Goal: Task Accomplishment & Management: Complete application form

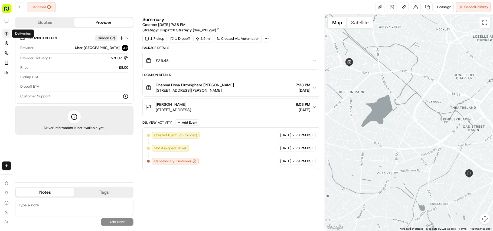
click at [5, 36] on link "Deliveries" at bounding box center [6, 33] width 9 height 9
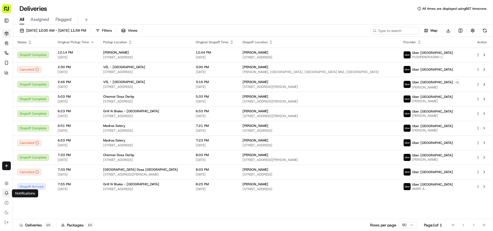
click at [8, 194] on icon at bounding box center [6, 193] width 3 height 3
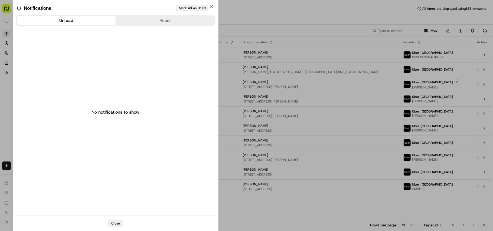
click at [208, 5] on button "Mark All as Read" at bounding box center [192, 8] width 33 height 7
click at [211, 6] on icon "button" at bounding box center [212, 6] width 4 height 4
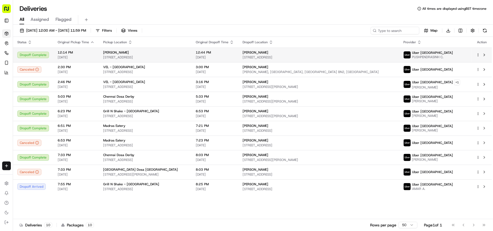
click at [155, 57] on span "[STREET_ADDRESS]" at bounding box center [145, 57] width 84 height 4
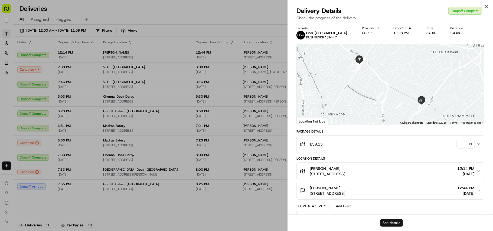
click at [393, 221] on button "See details" at bounding box center [392, 223] width 22 height 8
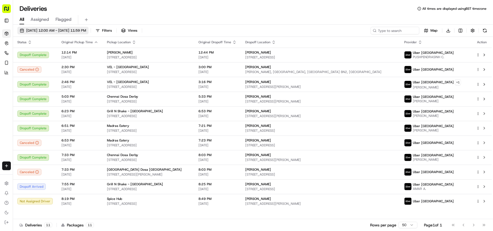
click at [87, 34] on button "09/21/2025 12:00 AM - 09/21/2025 11:59 PM" at bounding box center [52, 31] width 71 height 8
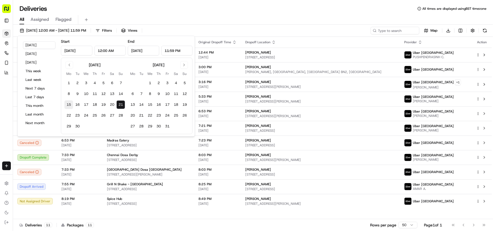
click at [69, 105] on button "15" at bounding box center [68, 105] width 9 height 9
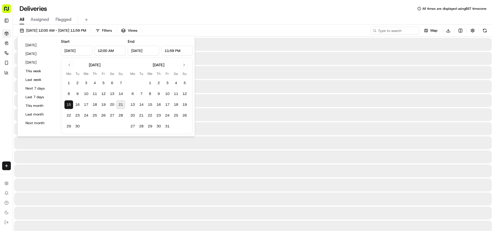
type input "Sep 15, 2025"
click at [166, 105] on button "17" at bounding box center [167, 105] width 9 height 9
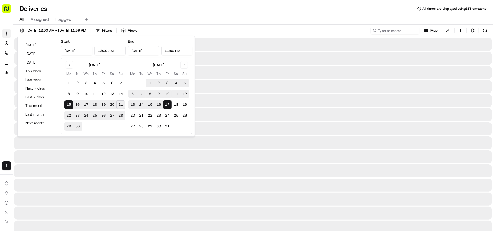
type input "Oct 17, 2025"
click at [237, 14] on div "All Assigned Flagged" at bounding box center [253, 19] width 480 height 12
click at [386, 30] on input at bounding box center [387, 31] width 65 height 8
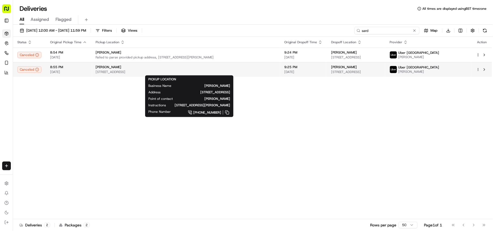
type input "sard"
click at [276, 74] on span "[STREET_ADDRESS]" at bounding box center [186, 72] width 180 height 4
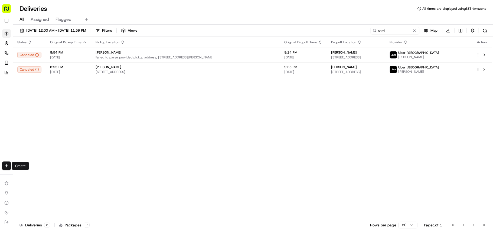
click at [1, 166] on div "Create" at bounding box center [6, 166] width 13 height 13
click at [2, 163] on html "Fusion Kitchen hari@fusionpos.uk Toggle Sidebar Deliveries Control Orchestrate …" at bounding box center [246, 115] width 493 height 231
click at [39, 175] on link "Delivery" at bounding box center [42, 176] width 58 height 10
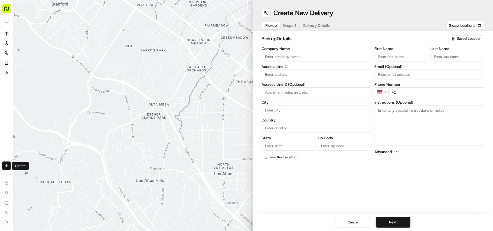
click at [329, 54] on input "Company Name" at bounding box center [317, 57] width 110 height 10
paste input "Chennai Dosa Wolverhampton"
type input "Chennai Dosa Wolverhampton"
click at [419, 97] on input "+1" at bounding box center [437, 93] width 96 height 10
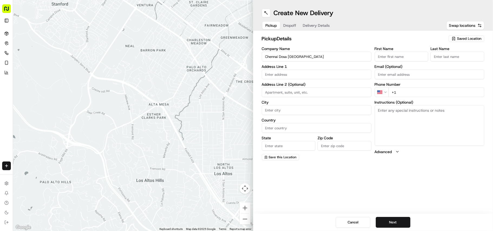
click at [419, 97] on input "+1" at bounding box center [437, 93] width 96 height 10
paste input "44 1902 423222"
type input "+44 1902 423222"
click at [411, 127] on textarea "Instructions (Optional)" at bounding box center [430, 125] width 110 height 41
paste textarea "Mohammed Sadiq. 33 Chapel Ash, Wolverhampton, West Midlands, WV3 0UF"
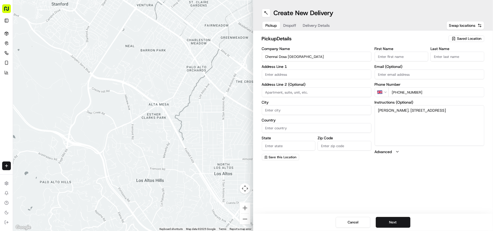
click at [392, 108] on textarea "Mohammed Sadiq. 33 Chapel Ash, Wolverhampton, West Midlands, WV3 0UF" at bounding box center [430, 125] width 110 height 41
drag, startPoint x: 392, startPoint y: 108, endPoint x: 404, endPoint y: 111, distance: 12.3
click at [404, 111] on textarea "Mohammed Sadiq. 33 Chapel Ash, Wolverhampton, West Midlands, WV3 0UF" at bounding box center [430, 125] width 110 height 41
type textarea ". [STREET_ADDRESS]"
click at [399, 54] on input "First Name" at bounding box center [402, 57] width 54 height 10
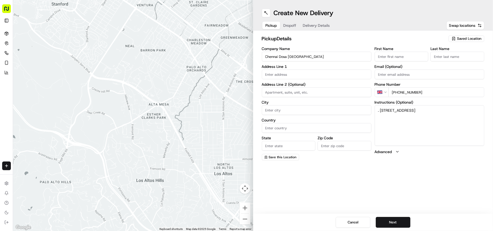
paste input "[PERSON_NAME]"
type input "[PERSON_NAME]"
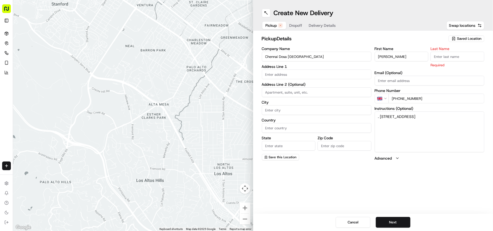
click at [457, 55] on input "Last Name" at bounding box center [458, 57] width 54 height 10
paste input "Mohammed Sadiq"
click at [442, 59] on input "Mohammed Sadiq" at bounding box center [458, 57] width 54 height 10
type input "Sadiq"
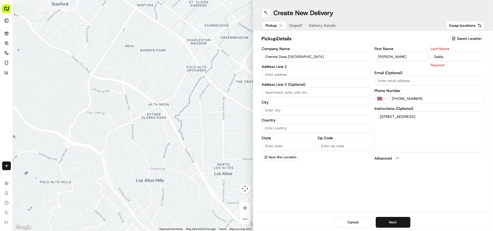
click at [403, 55] on input "Mohammed Sadiq" at bounding box center [402, 57] width 54 height 10
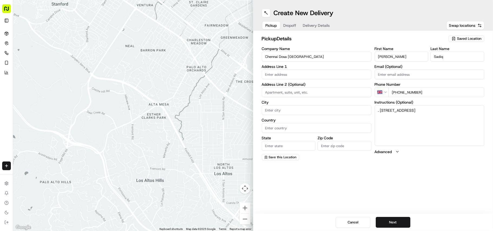
click at [403, 55] on input "Mohammed Sadiq" at bounding box center [402, 57] width 54 height 10
type input "Mohammed"
click at [383, 109] on textarea ". 33 Chapel Ash, Wolverhampton, West Midlands, WV3 0UF" at bounding box center [430, 125] width 110 height 41
drag, startPoint x: 383, startPoint y: 109, endPoint x: 387, endPoint y: 117, distance: 8.8
click at [387, 117] on textarea ". 33 Chapel Ash, Wolverhampton, West Midlands, WV3 0UF" at bounding box center [430, 125] width 110 height 41
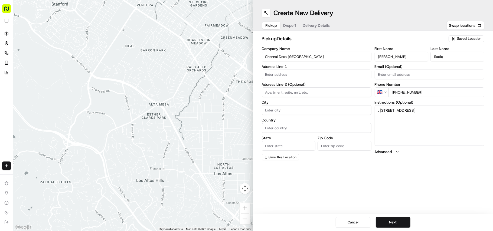
click at [325, 75] on input "text" at bounding box center [317, 75] width 110 height 10
paste input "33 Chapel Ash, Wolverhampton, West Midlands, WV3 0UF"
click at [324, 89] on div "33 Chapel Ash, Wolverhampton, West Midlands WV3 0UF, UK" at bounding box center [316, 86] width 107 height 8
type input "33 Chapel Ash, Wolverhampton WV3 0UF, UK"
type input "Wolverhampton"
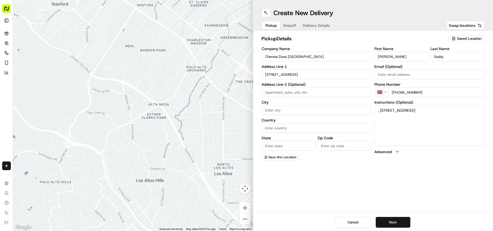
type input "United Kingdom"
type input "England"
type input "WV3 0UF"
type input "33 Chapel Ash"
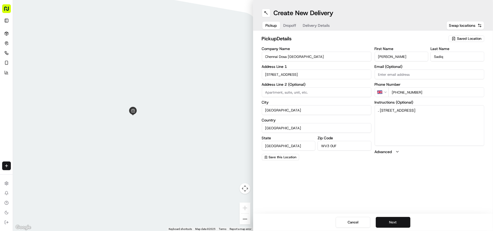
click at [395, 221] on button "Next" at bounding box center [393, 222] width 35 height 11
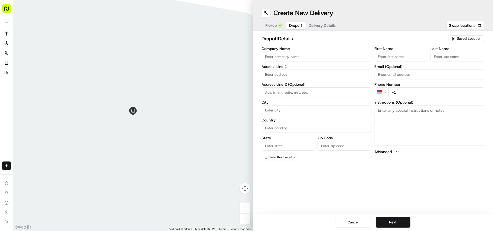
click at [431, 133] on textarea "Instructions (Optional)" at bounding box center [430, 125] width 110 height 41
paste textarea "Fayas Yoosuf | 07450205013 30, Mallory Road, Wolverhampton, WV10 6GX"
click at [380, 109] on textarea "Fayas Yoosuf | 07450205013 30, Mallory Road, Wolverhampton, WV10 6GX" at bounding box center [430, 125] width 110 height 41
drag, startPoint x: 380, startPoint y: 109, endPoint x: 397, endPoint y: 113, distance: 17.5
click at [397, 113] on textarea "Fayas Yoosuf | 07450205013 30, Mallory Road, Wolverhampton, WV10 6GX" at bounding box center [430, 125] width 110 height 41
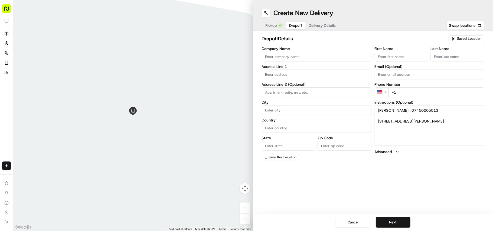
click at [397, 113] on textarea "Fayas Yoosuf | 07450205013 30, Mallory Road, Wolverhampton, WV10 6GX" at bounding box center [430, 125] width 110 height 41
drag, startPoint x: 397, startPoint y: 113, endPoint x: 368, endPoint y: 111, distance: 29.6
click at [368, 111] on div "Company Name Address Line 1 Address Line 2 (Optional) City Country State Zip Co…" at bounding box center [373, 104] width 223 height 114
type textarea "| 07450205013 30, Mallory Road, Wolverhampton, WV10 6GX"
click at [399, 55] on input "First Name" at bounding box center [402, 57] width 54 height 10
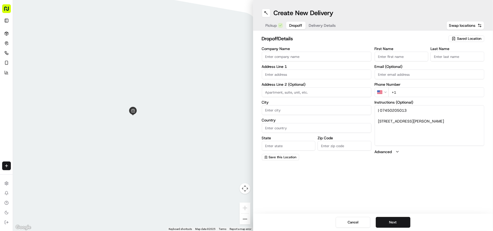
paste input "Fayas Yoosuf"
type input "Fayas Yoosuf"
click at [448, 57] on input "Last Name" at bounding box center [458, 57] width 54 height 10
paste input "Fayas Yoosuf"
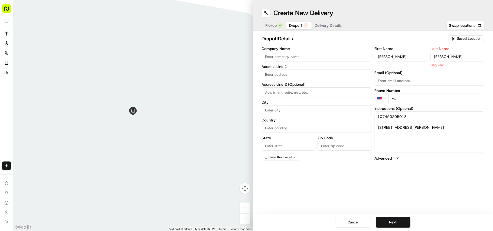
click at [437, 52] on input "Fayas Yoosuf" at bounding box center [458, 57] width 54 height 10
type input "Yoosuf"
click at [396, 55] on input "Fayas Yoosuf" at bounding box center [402, 57] width 54 height 10
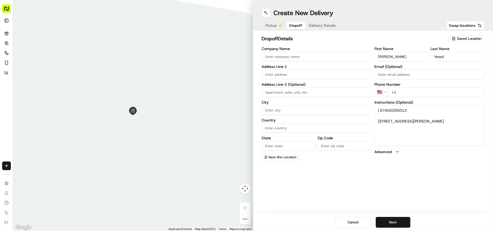
click at [396, 55] on input "Fayas Yoosuf" at bounding box center [402, 57] width 54 height 10
type input "Fayas"
click at [391, 108] on textarea "| 07450205013 30, Mallory Road, Wolverhampton, WV10 6GX" at bounding box center [430, 125] width 110 height 41
click at [382, 93] on html "Fusion Kitchen hari@fusionpos.uk Toggle Sidebar Deliveries Control Orchestrate …" at bounding box center [246, 115] width 493 height 231
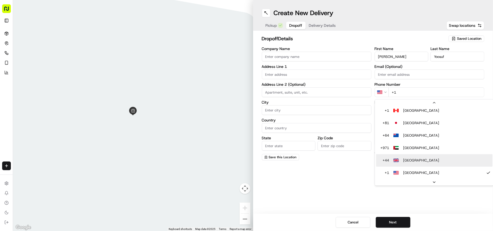
scroll to position [36, 0]
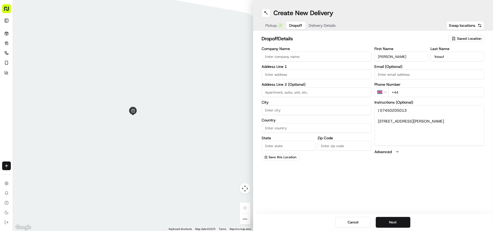
click at [416, 88] on input "+44" at bounding box center [437, 93] width 96 height 10
paste input "07450 205013"
type input "+44 07450 205013"
click at [380, 122] on textarea "| 07450205013 30, Mallory Road, Wolverhampton, WV10 6GX" at bounding box center [430, 125] width 110 height 41
drag, startPoint x: 381, startPoint y: 120, endPoint x: 428, endPoint y: 124, distance: 47.0
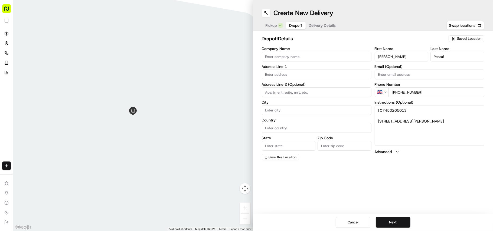
click at [428, 124] on textarea "| 07450205013 30, Mallory Road, Wolverhampton, WV10 6GX" at bounding box center [430, 125] width 110 height 41
click at [380, 119] on textarea "| 07450205013 30, Mallory Road, Wolverhampton, WV10 6GX" at bounding box center [430, 125] width 110 height 41
drag, startPoint x: 380, startPoint y: 119, endPoint x: 448, endPoint y: 138, distance: 70.5
click at [448, 138] on textarea "| 07450205013 30, Mallory Road, Wolverhampton, WV10 6GX" at bounding box center [430, 125] width 110 height 41
click at [310, 80] on div "Company Name Address Line 1 Address Line 2 (Optional) City Country State Zip Co…" at bounding box center [317, 104] width 110 height 114
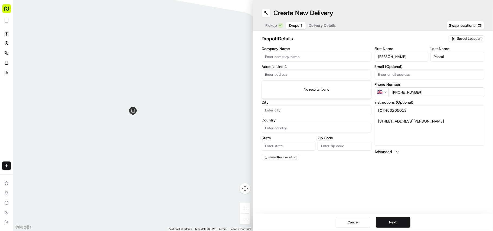
click at [309, 74] on input "text" at bounding box center [317, 75] width 110 height 10
paste input "30, Mallory Road, Wolverhampton, WV10 6GX"
click at [314, 89] on div "30 Mallory Road, Wolverhampton WV10 6GX, UK" at bounding box center [316, 86] width 107 height 8
type input "[STREET_ADDRESS][PERSON_NAME]"
type input "Wolverhampton"
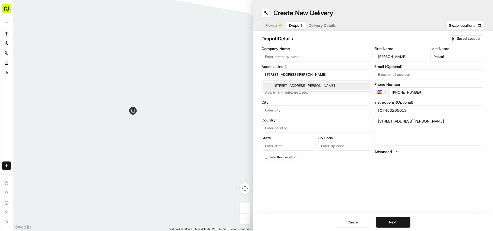
type input "United Kingdom"
type input "England"
type input "WV10 6GX"
type input "30 Mallory Road"
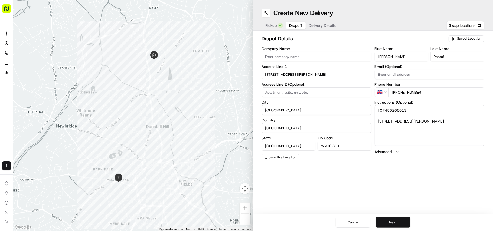
click at [404, 219] on button "Next" at bounding box center [393, 222] width 35 height 11
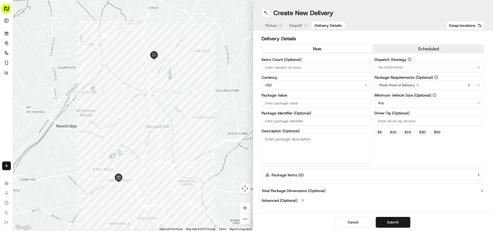
click at [277, 86] on html "Fusion Kitchen hari@fusionpos.uk Toggle Sidebar Deliveries Control Orchestrate …" at bounding box center [246, 115] width 493 height 231
click at [280, 90] on div "Items Count (Optional) Currency GBP Package Value Package Identifier (Optional)…" at bounding box center [317, 111] width 110 height 107
click at [287, 104] on input "Package Value" at bounding box center [317, 103] width 110 height 10
paste input "74.03"
type input "74.03"
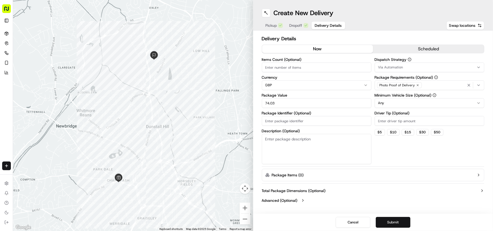
click at [402, 221] on button "Submit" at bounding box center [393, 222] width 35 height 11
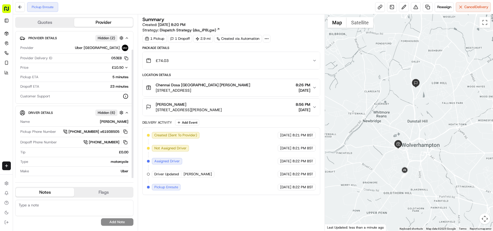
scroll to position [21, 0]
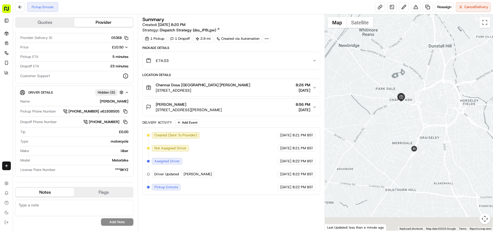
drag, startPoint x: 394, startPoint y: 167, endPoint x: 397, endPoint y: 124, distance: 43.5
click at [397, 124] on div at bounding box center [409, 122] width 168 height 217
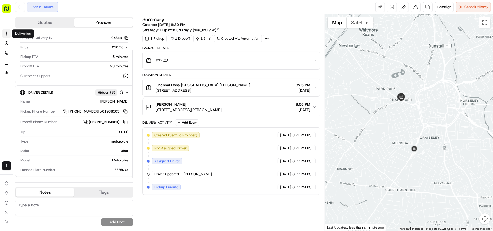
click at [7, 35] on icon at bounding box center [6, 33] width 4 height 4
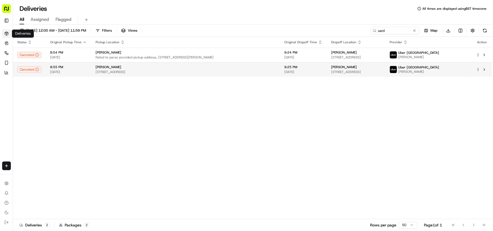
click at [138, 74] on span "[STREET_ADDRESS]" at bounding box center [186, 72] width 180 height 4
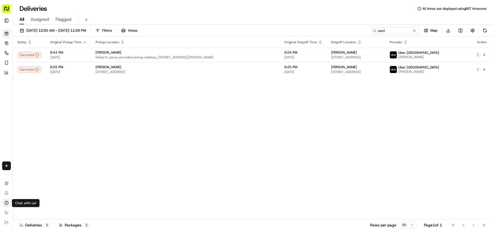
click at [8, 202] on icon at bounding box center [6, 203] width 4 height 4
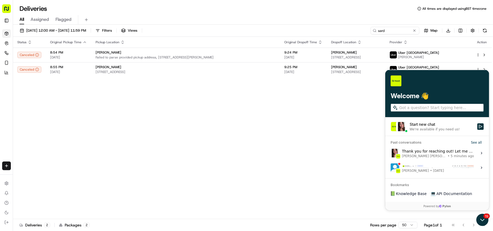
click at [451, 155] on span "5 minutes ago" at bounding box center [462, 156] width 23 height 4
click at [391, 153] on button "View issue" at bounding box center [390, 153] width 0 height 0
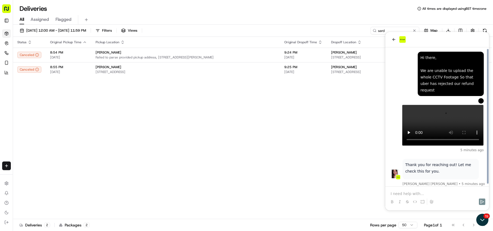
scroll to position [12, 0]
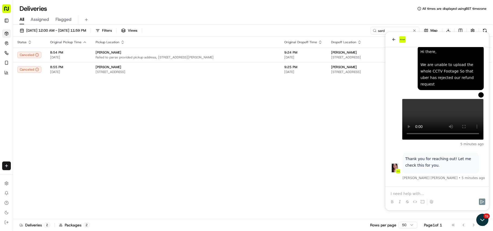
click at [426, 191] on p at bounding box center [437, 193] width 93 height 5
click at [167, 69] on div "[PERSON_NAME]" at bounding box center [186, 67] width 180 height 4
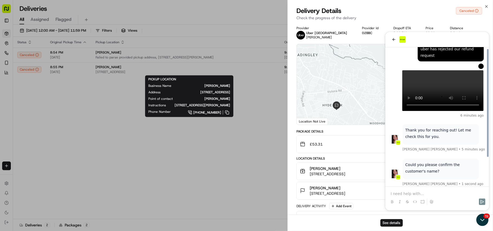
scroll to position [47, 0]
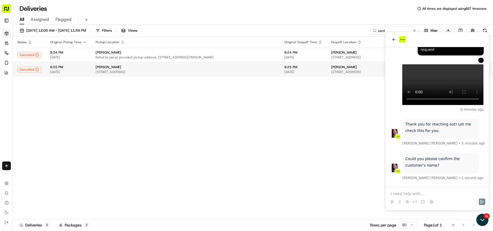
click at [138, 67] on div "[PERSON_NAME]" at bounding box center [186, 67] width 180 height 4
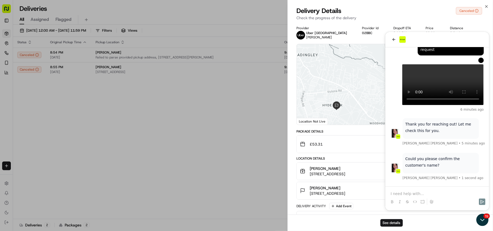
click at [486, 223] on div "See details" at bounding box center [390, 223] width 205 height 17
click at [480, 221] on div "See details" at bounding box center [390, 223] width 205 height 17
click at [485, 222] on div "See details" at bounding box center [390, 223] width 205 height 17
click at [290, 143] on div "Provider Uber UK ADNAN M. Provider Id 02BBC Dropoff ETA 9:16 PM Price £2.00 Dis…" at bounding box center [390, 166] width 205 height 286
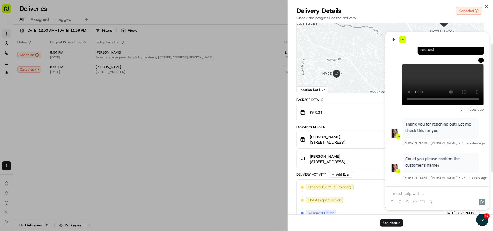
scroll to position [95, 0]
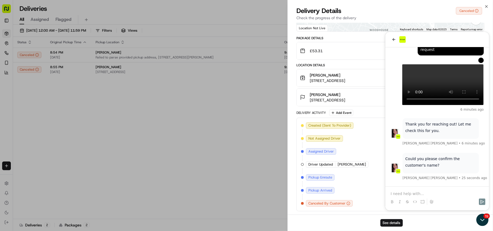
drag, startPoint x: 308, startPoint y: 93, endPoint x: 348, endPoint y: 92, distance: 40.4
click at [345, 92] on div "Deepkumar Vaghani 40 Royal Park Ave, Leeds LS6 1EY, UK" at bounding box center [322, 97] width 45 height 11
copy span "[PERSON_NAME]"
click at [412, 193] on div "Created (Sent To Provider) Uber UK 09/16/2025 8:50 PM BST Not Assigned Driver U…" at bounding box center [390, 164] width 179 height 85
click at [417, 193] on div "Created (Sent To Provider) Uber UK 09/16/2025 8:50 PM BST Not Assigned Driver U…" at bounding box center [390, 164] width 179 height 85
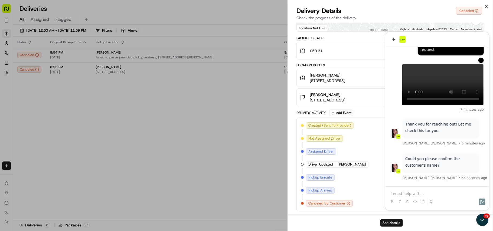
click at [447, 195] on div "Created (Sent To Provider) Uber UK 09/16/2025 8:50 PM BST Not Assigned Driver U…" at bounding box center [390, 164] width 179 height 85
click at [483, 202] on div "Created (Sent To Provider) Uber UK 09/16/2025 8:50 PM BST Not Assigned Driver U…" at bounding box center [391, 165] width 188 height 94
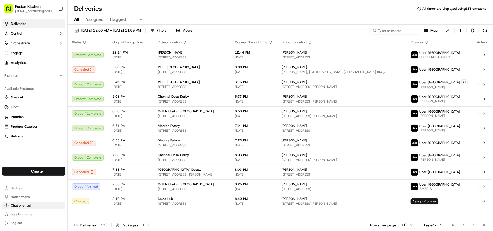
click at [23, 209] on button "Chat with us!" at bounding box center [33, 206] width 63 height 8
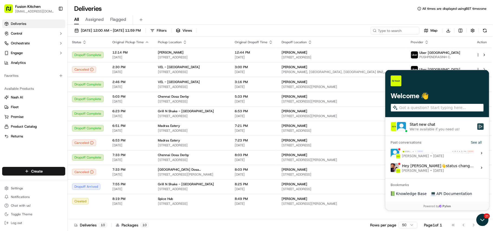
click at [478, 125] on button "Start new chat We're available if you need us!" at bounding box center [480, 126] width 7 height 7
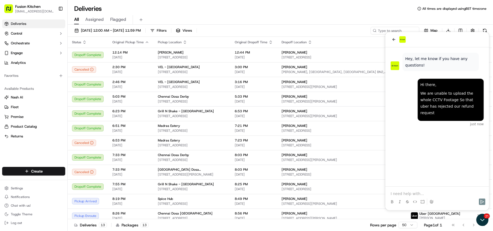
click at [434, 202] on button at bounding box center [431, 202] width 7 height 7
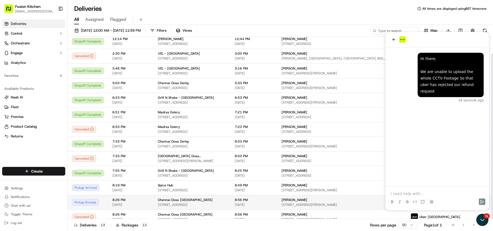
scroll to position [19, 0]
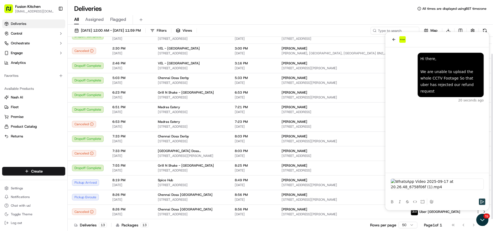
click at [482, 201] on icon "Send" at bounding box center [482, 202] width 4 height 4
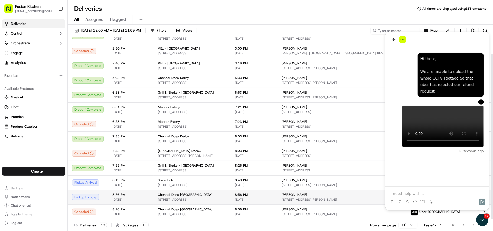
click at [178, 199] on span "33 Chapel Ash, Wolverhampton WV3 0UF, UK" at bounding box center [192, 200] width 68 height 4
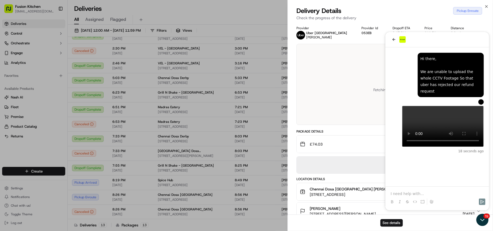
click at [482, 220] on div "See details" at bounding box center [390, 223] width 205 height 17
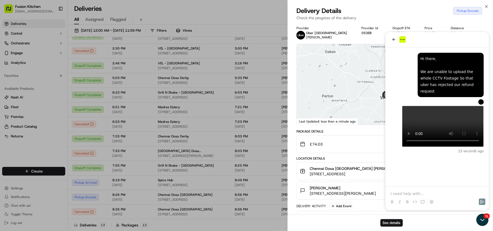
click at [481, 222] on div "See details" at bounding box center [390, 223] width 205 height 17
click at [483, 222] on div "See details" at bounding box center [390, 223] width 205 height 17
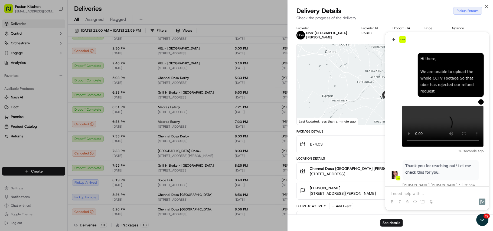
scroll to position [12, 0]
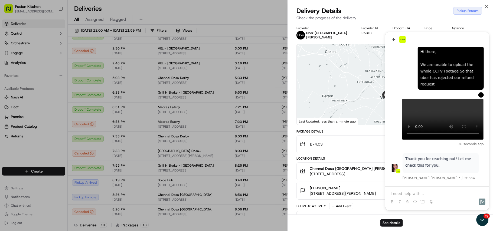
click at [349, 129] on div "Provider Uber UK JODHBIR S. Provider Id 053EB Dropoff ETA 8:47 PM Price £10.50 …" at bounding box center [391, 152] width 188 height 253
click at [482, 220] on div "See details" at bounding box center [390, 223] width 205 height 17
click at [480, 223] on div "See details" at bounding box center [390, 223] width 205 height 17
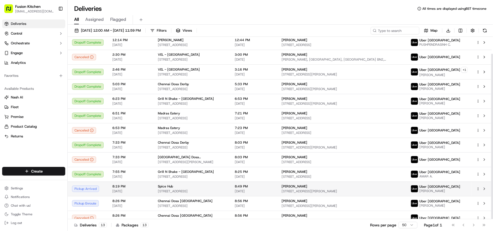
scroll to position [19, 0]
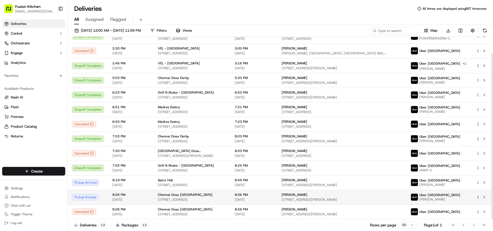
click at [182, 199] on span "[STREET_ADDRESS]" at bounding box center [192, 200] width 68 height 4
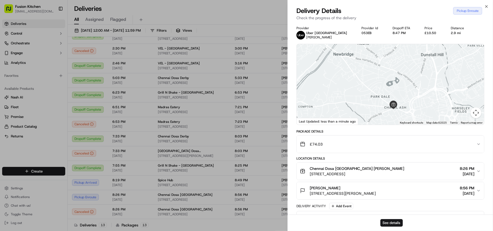
drag, startPoint x: 423, startPoint y: 87, endPoint x: 422, endPoint y: 63, distance: 23.9
click at [424, 67] on div at bounding box center [391, 84] width 188 height 81
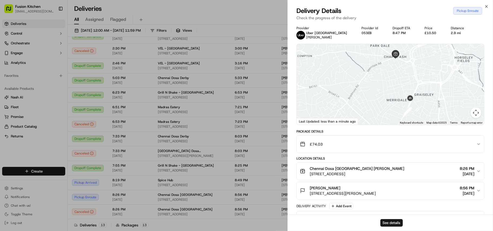
drag, startPoint x: 429, startPoint y: 94, endPoint x: 430, endPoint y: 84, distance: 10.6
click at [430, 84] on div at bounding box center [391, 84] width 188 height 81
drag, startPoint x: 424, startPoint y: 85, endPoint x: 397, endPoint y: 89, distance: 26.9
click at [397, 89] on div at bounding box center [391, 84] width 188 height 81
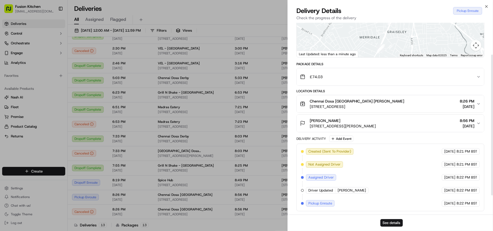
scroll to position [0, 0]
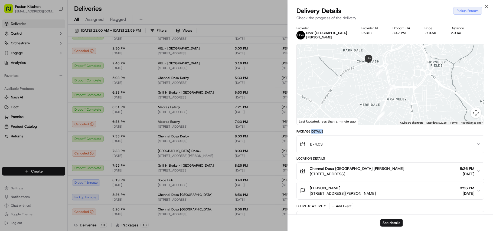
drag, startPoint x: 312, startPoint y: 131, endPoint x: 325, endPoint y: 131, distance: 12.5
click at [325, 131] on div "Package Details" at bounding box center [391, 132] width 188 height 4
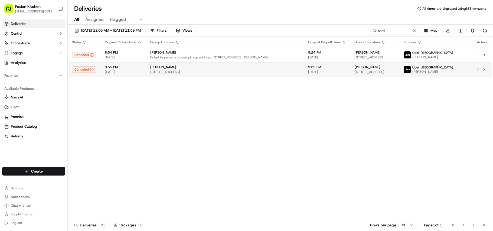
click at [185, 68] on div "[PERSON_NAME]" at bounding box center [224, 67] width 149 height 4
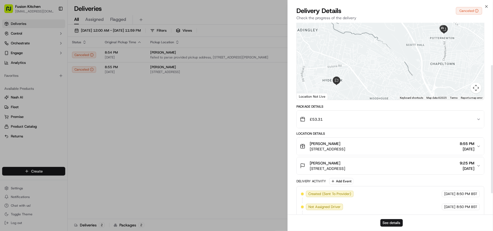
scroll to position [95, 0]
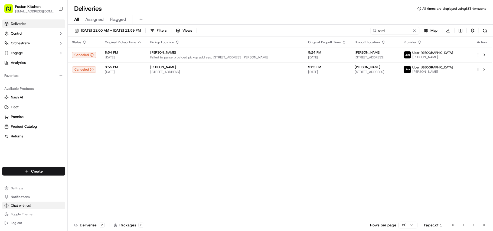
click at [24, 207] on span "Chat with us!" at bounding box center [21, 206] width 20 height 4
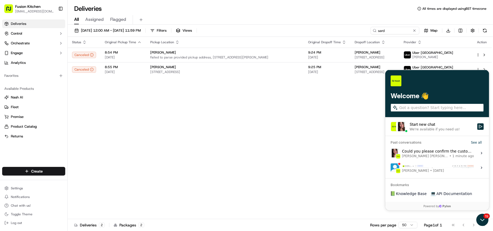
click at [427, 152] on div "Could you please confirm the customer's name? [PERSON_NAME] [PERSON_NAME] • 1 m…" at bounding box center [438, 153] width 72 height 10
click at [391, 153] on button "View issue" at bounding box center [390, 153] width 0 height 0
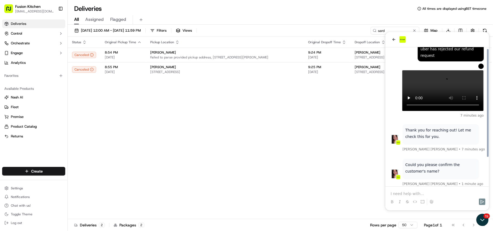
scroll to position [47, 0]
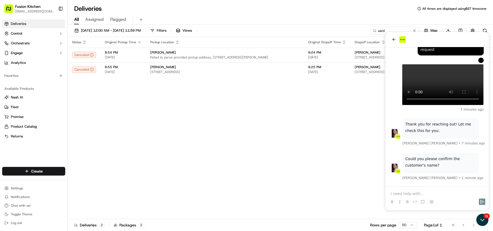
click at [429, 192] on p at bounding box center [437, 193] width 93 height 5
click at [482, 201] on icon "Send" at bounding box center [483, 202] width 4 height 4
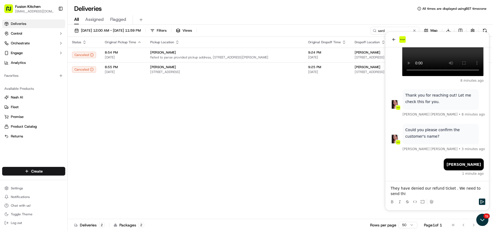
scroll to position [76, 0]
click at [452, 188] on p "They have denied our refund ticket . We need to send this to their team again." at bounding box center [437, 191] width 93 height 11
drag, startPoint x: 452, startPoint y: 188, endPoint x: 453, endPoint y: 194, distance: 6.0
click at [453, 194] on p "They have denied our refund ticket . We need to send this to their team again." at bounding box center [437, 191] width 93 height 11
click at [481, 187] on p "They have denied our refund ticket . So that we could take screenshot of that" at bounding box center [437, 191] width 93 height 11
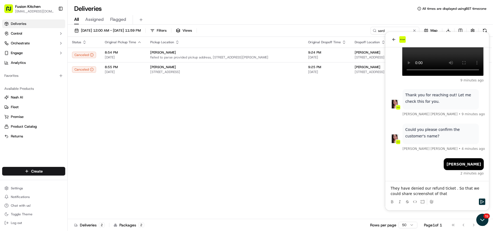
scroll to position [98, 0]
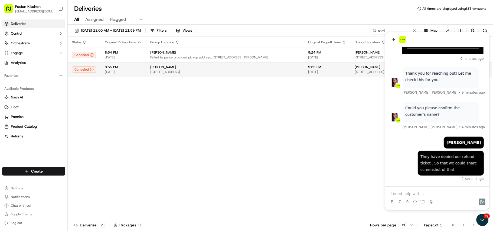
click at [158, 66] on span "[PERSON_NAME]" at bounding box center [163, 67] width 26 height 4
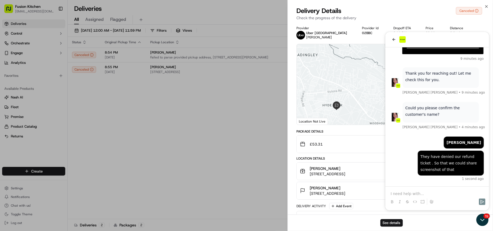
click at [484, 219] on div "See details" at bounding box center [390, 223] width 205 height 17
click at [484, 222] on div "See details" at bounding box center [390, 223] width 205 height 17
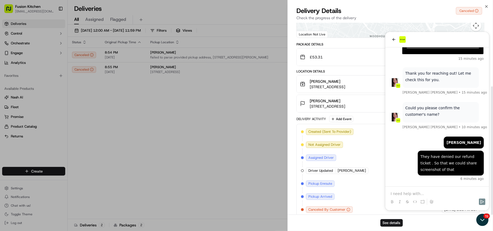
scroll to position [95, 0]
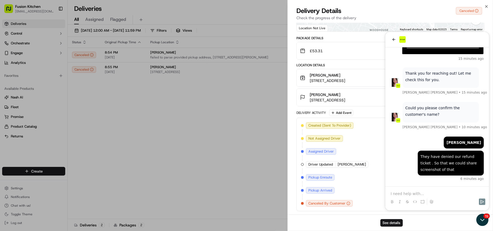
click at [415, 190] on div "Created (Sent To Provider) [GEOGRAPHIC_DATA] [GEOGRAPHIC_DATA] [DATE] 8:50 PM B…" at bounding box center [390, 164] width 179 height 85
click at [417, 193] on div "Created (Sent To Provider) [GEOGRAPHIC_DATA] [GEOGRAPHIC_DATA] [DATE] 8:50 PM B…" at bounding box center [390, 164] width 179 height 85
click at [402, 191] on div "Created (Sent To Provider) [GEOGRAPHIC_DATA] [GEOGRAPHIC_DATA] [DATE] 8:50 PM B…" at bounding box center [390, 164] width 179 height 85
click at [402, 191] on div "Created (Sent To Provider) Uber UK 09/16/2025 8:50 PM BST Not Assigned Driver U…" at bounding box center [390, 164] width 179 height 85
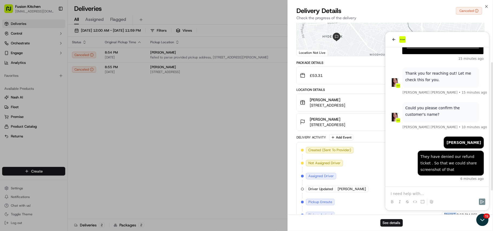
scroll to position [59, 0]
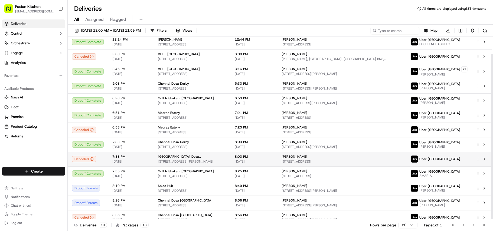
scroll to position [19, 0]
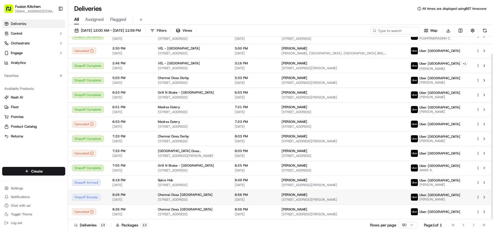
click at [185, 200] on span "[STREET_ADDRESS]" at bounding box center [192, 200] width 68 height 4
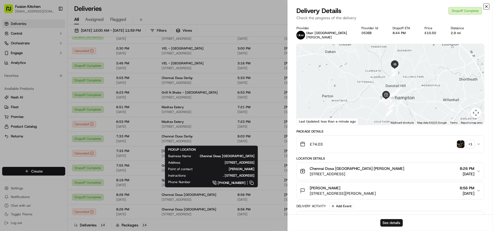
click at [486, 7] on icon "button" at bounding box center [487, 6] width 4 height 4
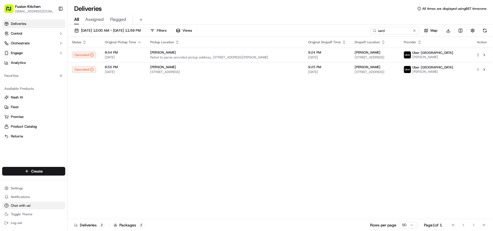
click at [15, 206] on span "Chat with us!" at bounding box center [21, 206] width 20 height 4
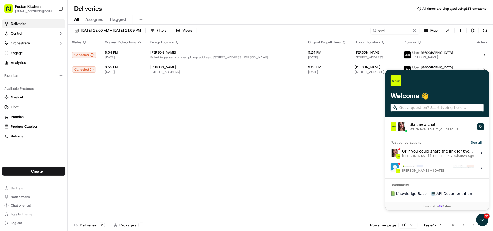
click at [448, 151] on div "Or if you could share the link for the delivery, please? [PERSON_NAME] [PERSON_…" at bounding box center [438, 153] width 72 height 10
click at [391, 153] on button "View issue" at bounding box center [390, 153] width 0 height 0
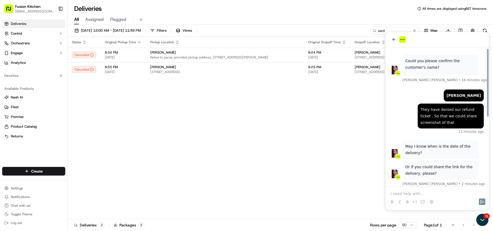
scroll to position [151, 0]
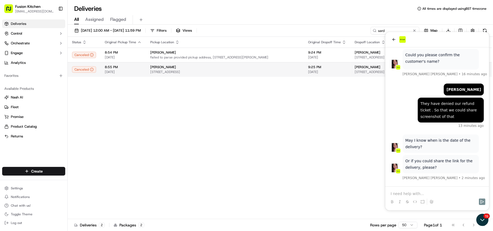
click at [207, 73] on span "[STREET_ADDRESS]" at bounding box center [224, 72] width 149 height 4
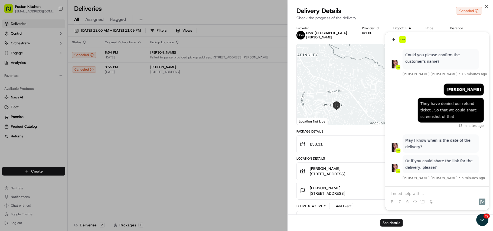
click at [423, 191] on div "[PERSON_NAME] [STREET_ADDRESS] 9:25 PM [DATE]" at bounding box center [388, 191] width 177 height 11
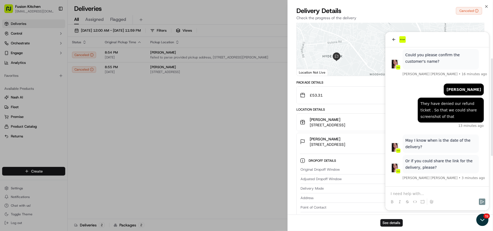
scroll to position [72, 0]
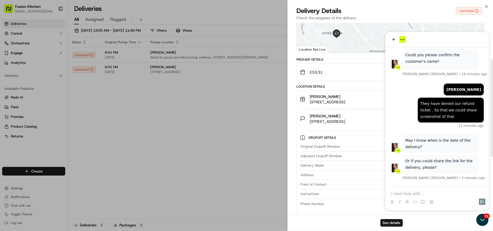
click at [405, 194] on div "[PERSON_NAME] | 07721492434 [STREET_ADDRESS]" at bounding box center [400, 194] width 159 height 5
drag, startPoint x: 405, startPoint y: 194, endPoint x: 403, endPoint y: 191, distance: 3.4
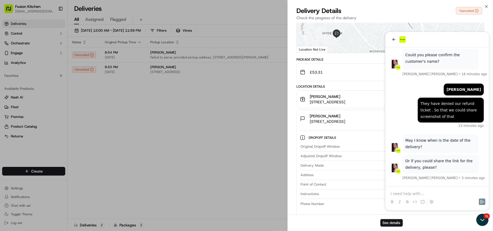
click at [405, 193] on div "[PERSON_NAME] | 07721492434 [STREET_ADDRESS]" at bounding box center [400, 194] width 159 height 5
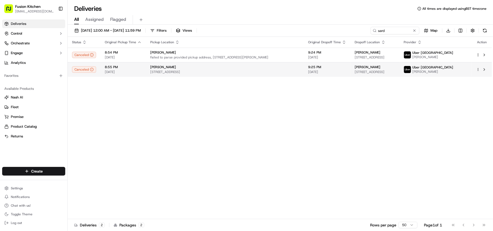
click at [178, 75] on td "[GEOGRAPHIC_DATA][STREET_ADDRESS][GEOGRAPHIC_DATA]" at bounding box center [225, 69] width 158 height 15
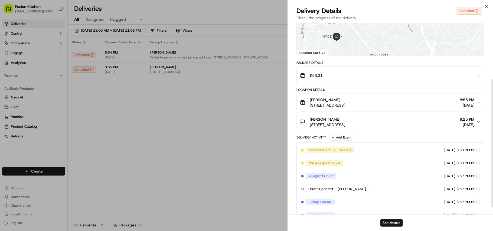
scroll to position [95, 0]
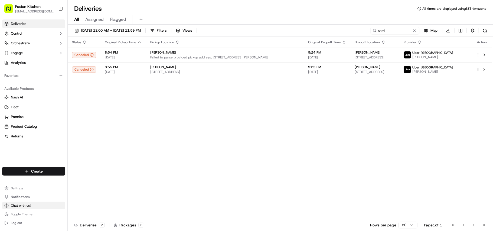
click at [19, 205] on span "Chat with us!" at bounding box center [21, 206] width 20 height 4
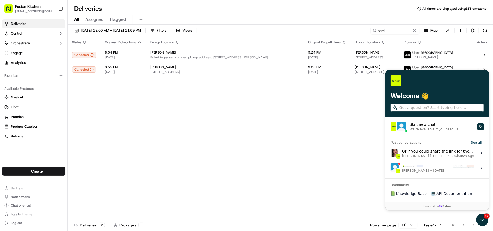
click at [451, 154] on span "3 minutes ago" at bounding box center [462, 156] width 23 height 4
click at [391, 153] on button "View issue" at bounding box center [390, 153] width 0 height 0
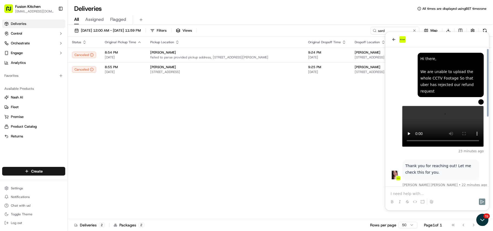
scroll to position [151, 0]
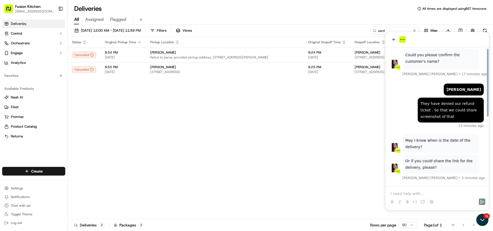
click at [414, 192] on p at bounding box center [437, 193] width 93 height 5
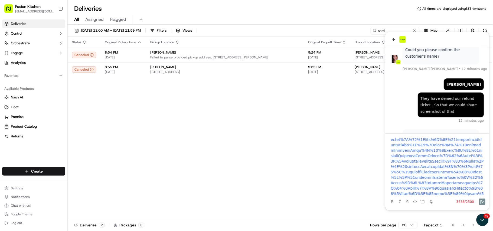
scroll to position [429, 0]
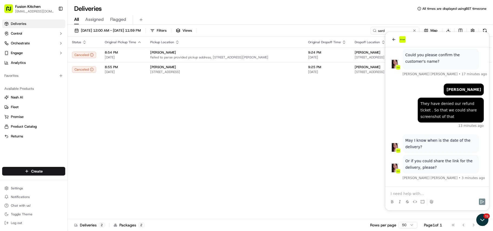
click at [209, 119] on div "Status Original Pickup Time Pickup Location Original Dropoff Time Dropoff Locat…" at bounding box center [280, 128] width 425 height 183
click at [168, 70] on div "[GEOGRAPHIC_DATA][STREET_ADDRESS][GEOGRAPHIC_DATA]" at bounding box center [224, 69] width 149 height 9
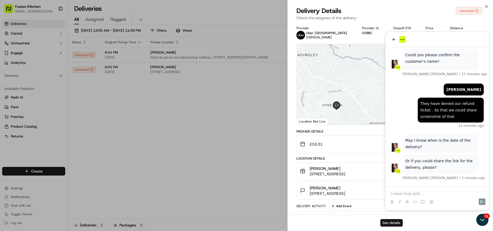
click at [388, 225] on button "See details" at bounding box center [392, 223] width 22 height 8
click at [424, 191] on div "Deepkumar Vaghani 40 Royal Park Ave, Leeds LS6 1EY, UK 9:25 PM 09/16/2025" at bounding box center [388, 191] width 177 height 11
click at [410, 195] on div "Deepkumar Vaghani 40 Royal Park Ave, Leeds LS6 1EY, UK 9:25 PM 09/16/2025" at bounding box center [388, 191] width 177 height 11
click at [417, 204] on div "Delivery Activity Add Event" at bounding box center [391, 206] width 188 height 7
click at [405, 194] on div "Deepkumar Vaghani 40 Royal Park Ave, Leeds LS6 1EY, UK 9:25 PM 09/16/2025" at bounding box center [388, 191] width 177 height 11
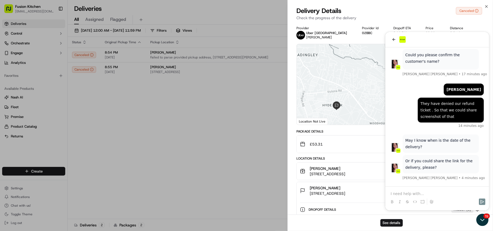
click at [406, 192] on div "Deepkumar Vaghani 40 Royal Park Ave, Leeds LS6 1EY, UK 9:25 PM 09/16/2025" at bounding box center [388, 191] width 177 height 11
click at [483, 222] on div "See details" at bounding box center [390, 223] width 205 height 17
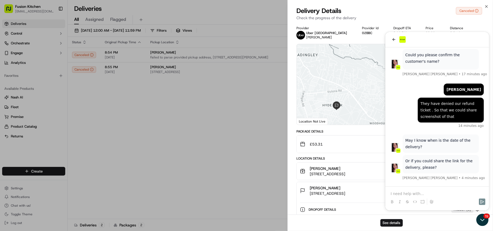
click at [487, 218] on div "See details" at bounding box center [390, 223] width 205 height 17
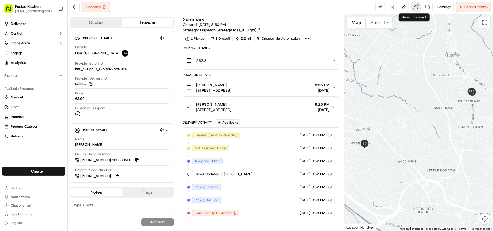
click at [416, 9] on button at bounding box center [416, 7] width 10 height 10
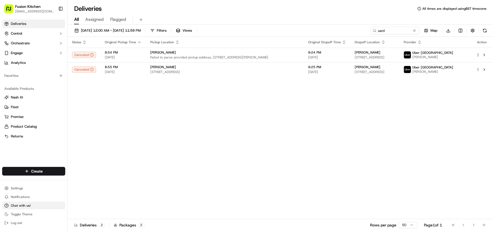
click at [17, 205] on span "Chat with us!" at bounding box center [21, 206] width 20 height 4
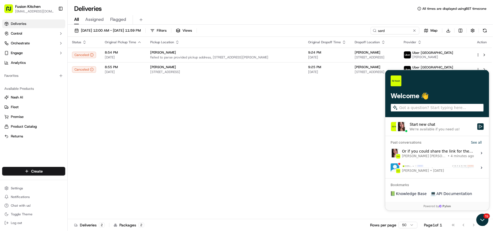
click at [445, 152] on div "Or if you could share the link for the delivery, please? Dianne Alexi Soriano •…" at bounding box center [438, 153] width 72 height 10
click at [391, 153] on button "View issue" at bounding box center [390, 153] width 0 height 0
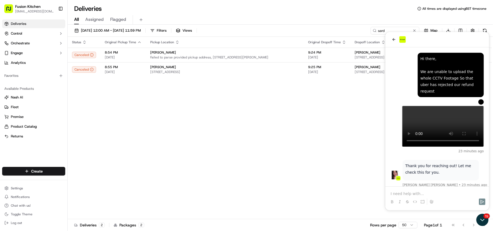
scroll to position [151, 0]
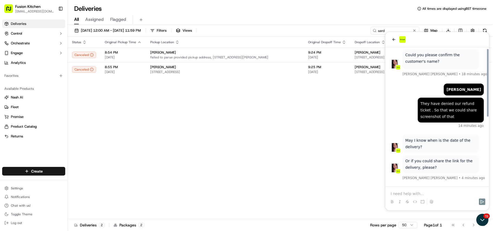
click at [423, 189] on div at bounding box center [437, 197] width 100 height 21
click at [424, 191] on p at bounding box center [437, 193] width 93 height 5
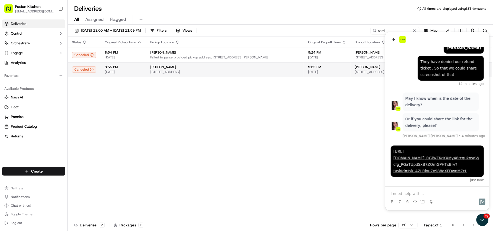
click at [185, 74] on span "196 Chapeltown Rd, Leeds LS7 4HZ, UK" at bounding box center [224, 72] width 149 height 4
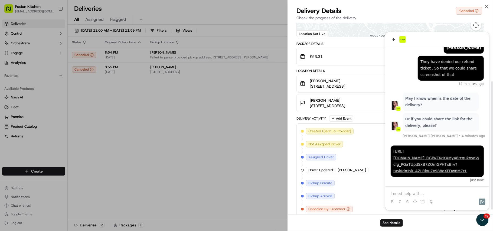
scroll to position [95, 0]
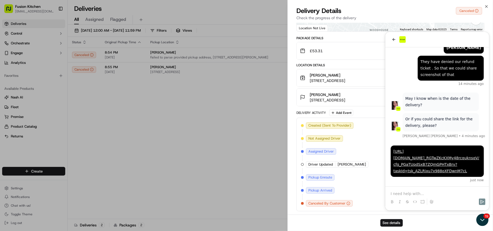
click at [484, 222] on div "See details" at bounding box center [390, 223] width 205 height 17
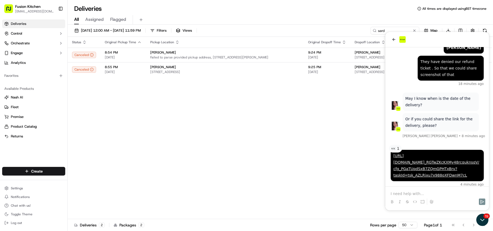
scroll to position [192, 0]
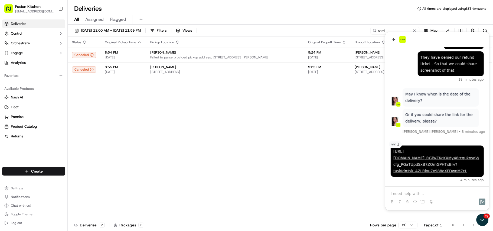
click at [394, 147] on span "👀 1" at bounding box center [395, 143] width 8 height 5
click at [393, 147] on span "👀 1" at bounding box center [395, 143] width 8 height 5
click at [398, 147] on span "👀 1" at bounding box center [395, 143] width 8 height 5
click at [28, 168] on html "Fusion Kitchen hari@fusionpos.uk Toggle Sidebar Deliveries Control Orchestrate …" at bounding box center [246, 115] width 493 height 231
click at [150, 145] on html "Fusion Kitchen hari@fusionpos.uk Toggle Sidebar Deliveries Control Orchestrate …" at bounding box center [246, 115] width 493 height 231
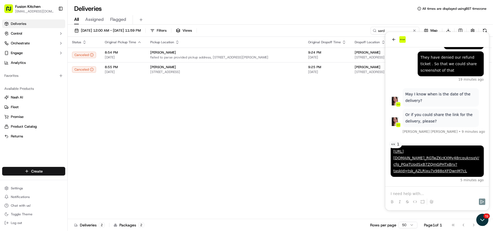
click at [46, 168] on html "Fusion Kitchen hari@fusionpos.uk Toggle Sidebar Deliveries Control Orchestrate …" at bounding box center [246, 115] width 493 height 231
click at [91, 182] on link "Delivery" at bounding box center [98, 182] width 60 height 10
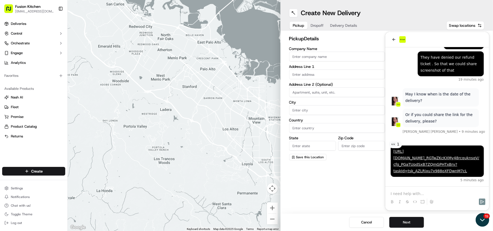
click at [486, 223] on icon "Open customer support" at bounding box center [483, 220] width 14 height 14
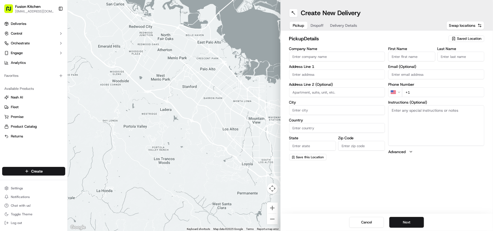
click at [307, 55] on input "Company Name" at bounding box center [337, 57] width 96 height 10
paste input "[PERSON_NAME]"
type input "[PERSON_NAME]"
click at [435, 99] on div "First Name Last Name Email (Optional) Phone Number US +1 Instructions (Optional…" at bounding box center [437, 104] width 96 height 114
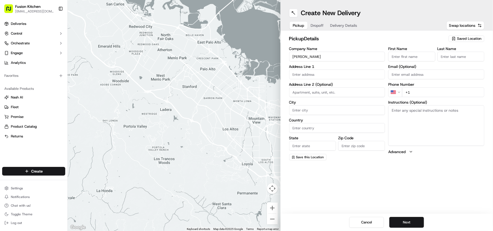
click at [434, 92] on input "+1" at bounding box center [443, 93] width 82 height 10
paste input "44 20 8141 1579"
type input "+44 20 8141 1579"
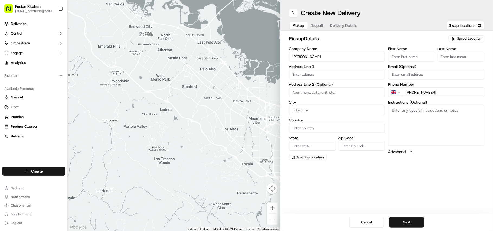
click at [408, 142] on textarea "Instructions (Optional)" at bounding box center [437, 125] width 96 height 41
paste textarea "Ching. 33 Broadway Parade, Crouch End, London, UK, N8 9DB"
click at [400, 109] on textarea "Ching. 33 Broadway Parade, Crouch End, London, UK, N8 9DB" at bounding box center [437, 125] width 96 height 41
type textarea ". 33 Broadway Parade, Crouch End, London, UK, N8 9DB"
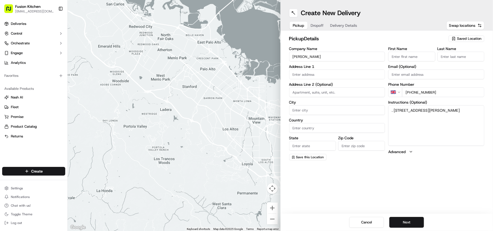
click at [428, 61] on input "First Name" at bounding box center [412, 57] width 47 height 10
paste input "Ching"
type input "Ching"
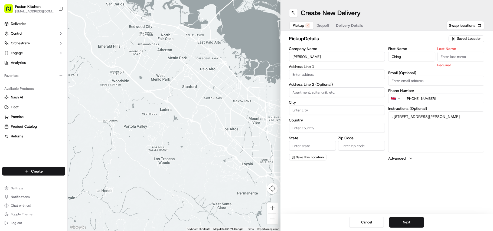
click at [458, 57] on input "Last Name" at bounding box center [461, 57] width 47 height 10
paste input "Ching"
type input "Ching"
click at [398, 116] on textarea ". 33 Broadway Parade, Crouch End, London, UK, N8 9DB" at bounding box center [437, 132] width 96 height 41
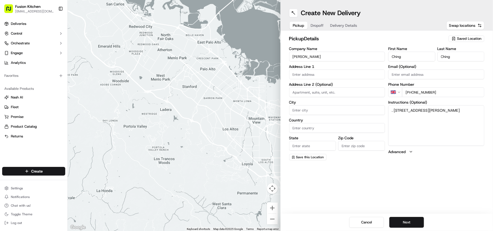
drag, startPoint x: 398, startPoint y: 116, endPoint x: 418, endPoint y: 125, distance: 22.0
click at [418, 125] on textarea ". 33 Broadway Parade, Crouch End, London, UK, N8 9DB" at bounding box center [437, 125] width 96 height 41
click at [394, 110] on textarea ". 33 Broadway Parade, Crouch End, London, UK, N8 9DB" at bounding box center [437, 125] width 96 height 41
drag, startPoint x: 394, startPoint y: 110, endPoint x: 430, endPoint y: 123, distance: 38.6
click at [430, 123] on textarea ". 33 Broadway Parade, Crouch End, London, UK, N8 9DB" at bounding box center [437, 125] width 96 height 41
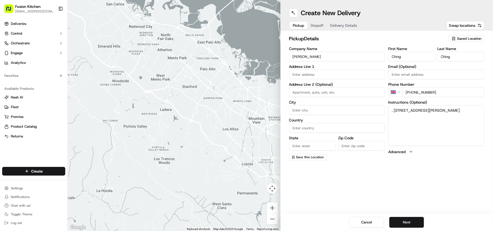
click at [319, 69] on div "Address Line 1" at bounding box center [337, 72] width 96 height 15
click at [320, 73] on input "text" at bounding box center [337, 75] width 96 height 10
paste input "33 Broadway Parade, Crouch End, London, UK, N8 9DB"
click at [333, 83] on div "[STREET_ADDRESS]" at bounding box center [337, 86] width 93 height 8
type input "[STREET_ADDRESS]"
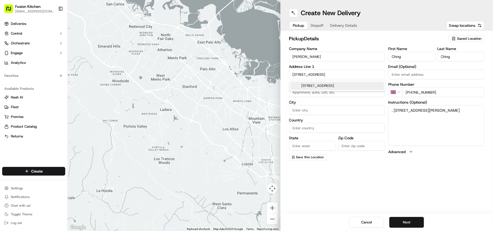
type input "London"
type input "United Kingdom"
type input "England"
type input "N8 9DB"
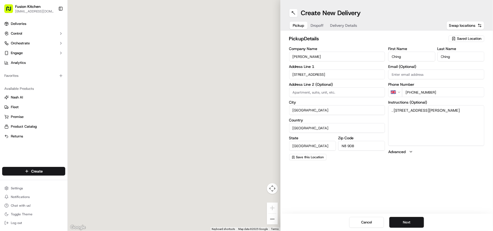
type input "33 Broadway Parade"
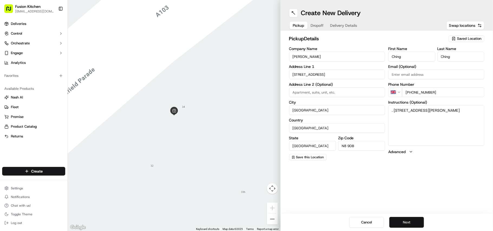
click at [407, 224] on button "Next" at bounding box center [407, 222] width 35 height 11
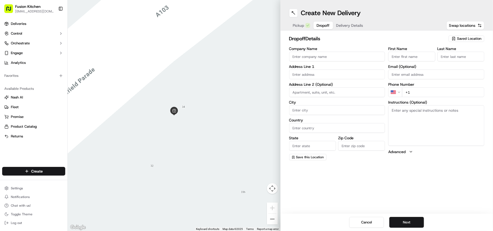
click at [407, 124] on textarea "Instructions (Optional)" at bounding box center [437, 125] width 96 height 41
paste textarea "Daniel Parker | 07722959615 16, Rathcoole Avenue, London, N8 9NA"
click at [394, 110] on textarea "Daniel Parker | 07722959615 16, Rathcoole Avenue, London, N8 9NA" at bounding box center [437, 125] width 96 height 41
drag, startPoint x: 394, startPoint y: 110, endPoint x: 411, endPoint y: 111, distance: 16.8
click at [411, 111] on textarea "Daniel Parker | 07722959615 16, Rathcoole Avenue, London, N8 9NA" at bounding box center [437, 125] width 96 height 41
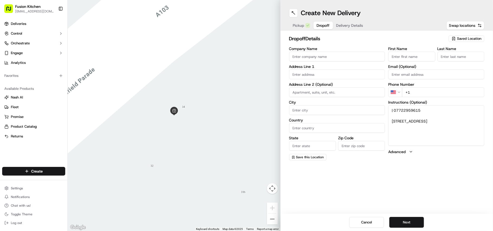
type textarea "| 07722959615 16, Rathcoole Avenue, London, N8 9NA"
click at [415, 64] on div "First Name Last Name Email (Optional) Phone Number US +1 Instructions (Optional…" at bounding box center [437, 104] width 96 height 114
click at [415, 56] on input "First Name" at bounding box center [412, 57] width 47 height 10
paste input "[PERSON_NAME]"
type input "[PERSON_NAME]"
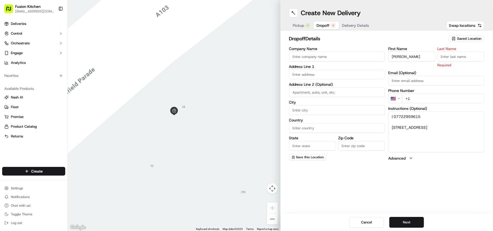
click at [474, 57] on input "Last Name" at bounding box center [461, 57] width 47 height 10
paste input "[PERSON_NAME]"
click at [448, 55] on input "[PERSON_NAME]" at bounding box center [461, 57] width 47 height 10
type input "Parker"
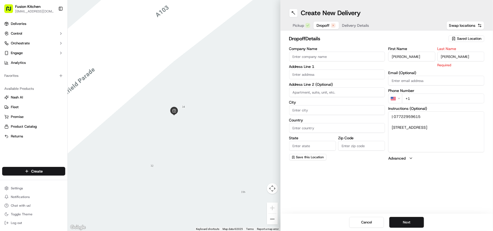
click at [415, 54] on input "[PERSON_NAME]" at bounding box center [412, 57] width 47 height 10
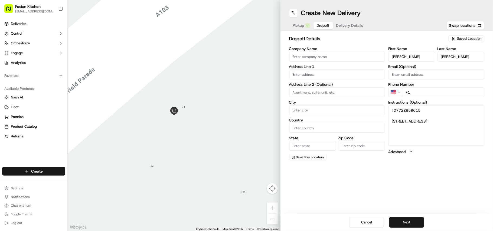
click at [408, 51] on div "First Name Daniel Parker" at bounding box center [412, 54] width 47 height 15
click at [409, 53] on input "[PERSON_NAME]" at bounding box center [412, 57] width 47 height 10
type input "Daniel"
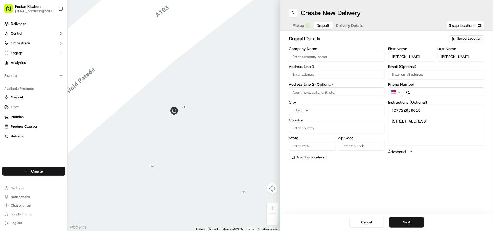
click at [411, 108] on textarea "| 07722959615 16, Rathcoole Avenue, London, N8 9NA" at bounding box center [437, 125] width 96 height 41
click at [394, 91] on html "Fusion Kitchen hari@fusionpos.uk Toggle Sidebar Deliveries Control Orchestrate …" at bounding box center [246, 115] width 493 height 231
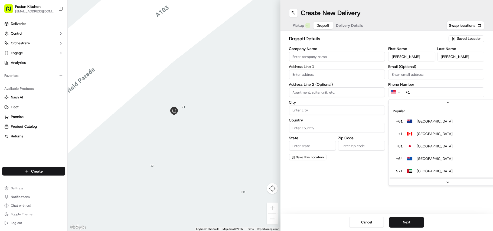
scroll to position [23, 0]
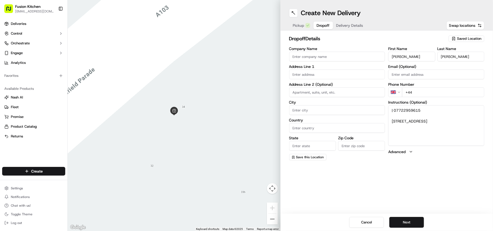
click at [432, 99] on div "First Name Daniel Last Name Parker Email (Optional) Phone Number GB +44 Instruc…" at bounding box center [437, 104] width 96 height 114
click at [432, 94] on input "+44" at bounding box center [443, 93] width 82 height 10
paste input "07722 959615"
type input "+44 07722 959615"
click at [395, 119] on textarea "| 07722959615 16, Rathcoole Avenue, London, N8 9NA" at bounding box center [437, 125] width 96 height 41
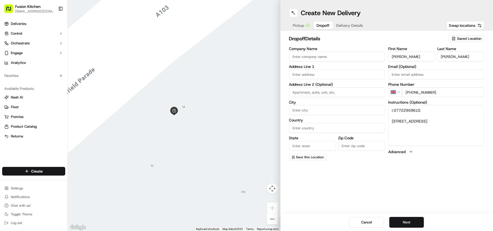
drag, startPoint x: 395, startPoint y: 119, endPoint x: 434, endPoint y: 135, distance: 42.3
click at [434, 135] on textarea "| 07722959615 16, Rathcoole Avenue, London, N8 9NA" at bounding box center [437, 125] width 96 height 41
click at [321, 76] on input "text" at bounding box center [337, 75] width 96 height 10
paste input "16, Rathcoole Avenue, London, N8 9NA"
click at [318, 85] on div "16 Rathcoole Avenue, London N8 9NA, UK" at bounding box center [337, 86] width 93 height 8
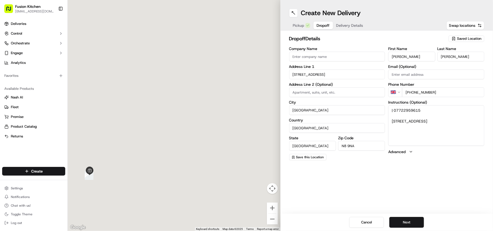
type input "[STREET_ADDRESS]"
type input "London"
type input "United Kingdom"
type input "England"
type input "N8 9NA"
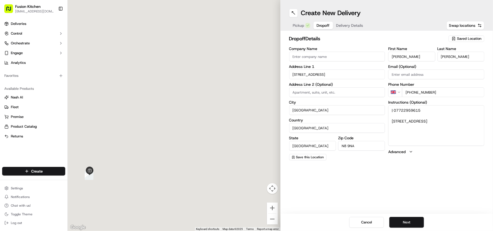
type input "16 Rathcoole Avenue"
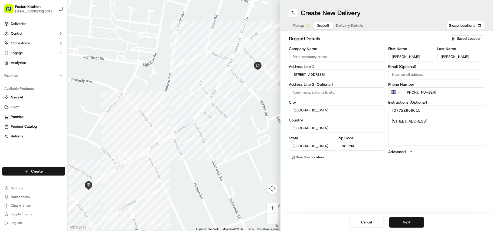
click at [409, 219] on button "Next" at bounding box center [407, 222] width 35 height 11
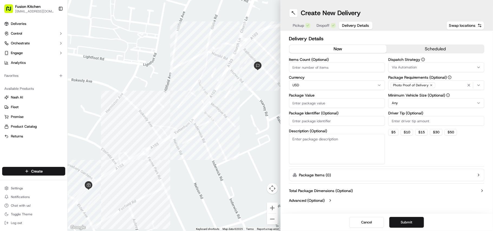
click at [318, 82] on html "Fusion Kitchen hari@fusionpos.uk Toggle Sidebar Deliveries Control Orchestrate …" at bounding box center [246, 115] width 493 height 231
click at [311, 96] on label "Package Value" at bounding box center [337, 95] width 96 height 4
click at [311, 98] on input "Package Value" at bounding box center [337, 103] width 96 height 10
click at [312, 101] on input "Package Value" at bounding box center [337, 103] width 96 height 10
paste input "38.11"
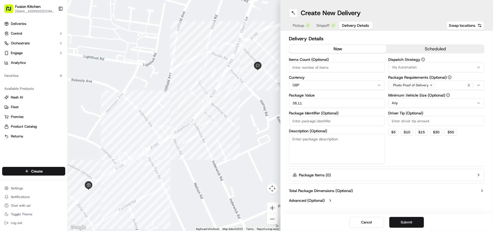
type input "38.11"
click at [415, 227] on button "Submit" at bounding box center [407, 222] width 35 height 11
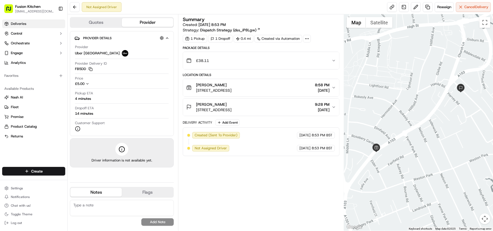
click at [23, 26] on link "Deliveries" at bounding box center [33, 24] width 63 height 9
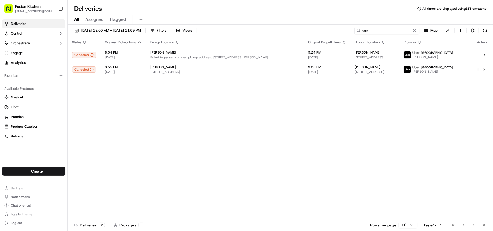
click at [386, 29] on input "sard" at bounding box center [387, 31] width 65 height 8
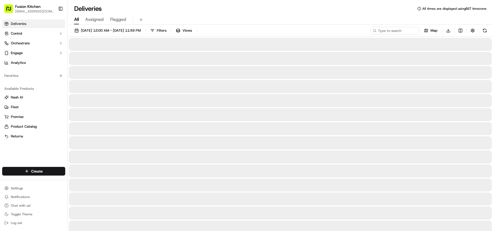
click at [139, 24] on div "All Assigned Flagged" at bounding box center [281, 19] width 426 height 9
click at [141, 32] on span "09/15/2025 12:00 AM - 10/17/2025 11:59 PM" at bounding box center [111, 30] width 60 height 5
click at [141, 31] on span "09/15/2025 12:00 AM - 10/17/2025 11:59 PM" at bounding box center [111, 30] width 60 height 5
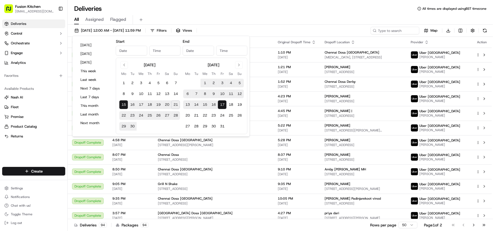
click at [145, 26] on div "09/15/2025 12:00 AM - 10/17/2025 11:59 PM Filters Views Map Download Status Ori…" at bounding box center [281, 129] width 426 height 208
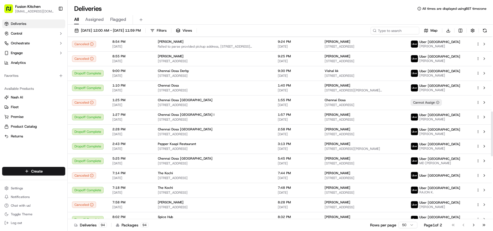
scroll to position [563, 0]
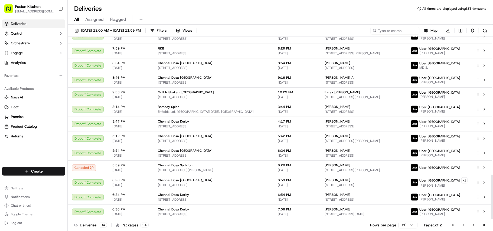
click at [137, 25] on div "[DATE] 12:00 AM - [DATE] 11:59 PM Filters Views Map Download Status Original Pi…" at bounding box center [281, 129] width 426 height 208
click at [138, 27] on button "[DATE] 12:00 AM - [DATE] 11:59 PM" at bounding box center [107, 31] width 71 height 8
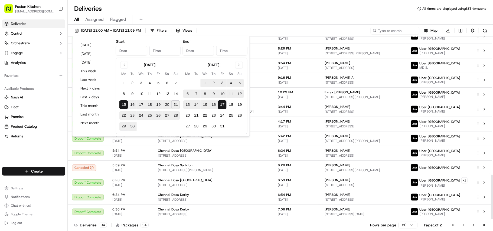
type input "[DATE]"
type input "12:00 AM"
type input "[DATE]"
type input "11:59 PM"
click at [175, 106] on button "21" at bounding box center [176, 105] width 9 height 9
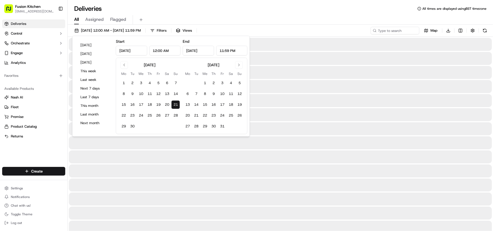
type input "[DATE]"
click at [222, 10] on div "Deliveries All times are displayed using BST timezone" at bounding box center [281, 8] width 426 height 9
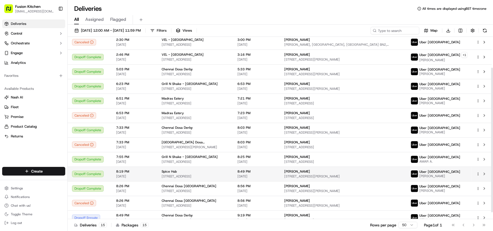
scroll to position [48, 0]
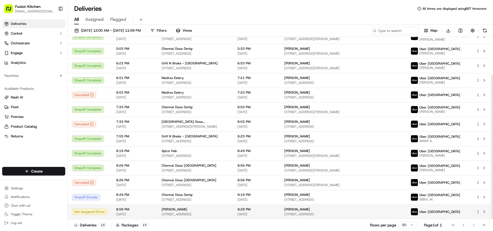
click at [182, 214] on span "[STREET_ADDRESS]" at bounding box center [195, 214] width 67 height 4
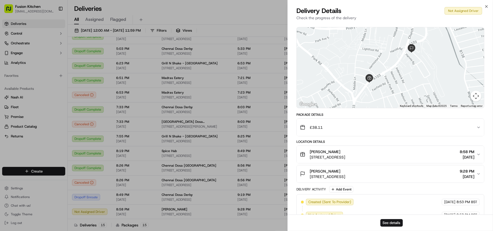
scroll to position [30, 0]
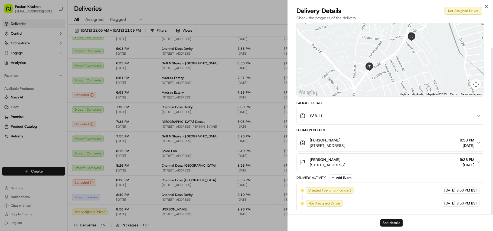
click at [389, 222] on button "See details" at bounding box center [392, 223] width 22 height 8
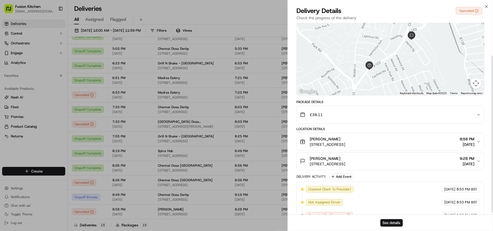
scroll to position [43, 0]
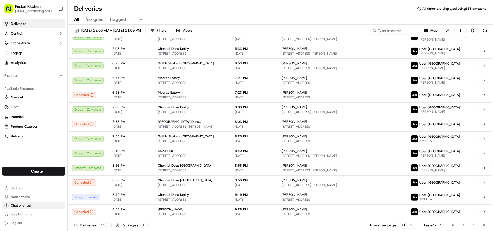
click at [23, 208] on span "Chat with us!" at bounding box center [21, 206] width 20 height 4
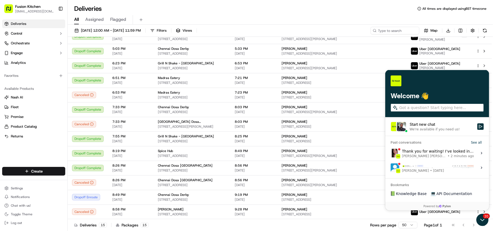
click at [435, 153] on div "Thank you for waiting! I’ve looked into the issue and have handed it over to ou…" at bounding box center [438, 153] width 72 height 10
click at [391, 153] on button "View issue" at bounding box center [390, 153] width 0 height 0
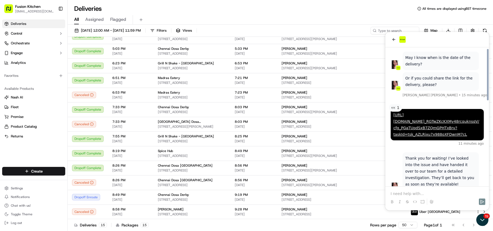
scroll to position [240, 0]
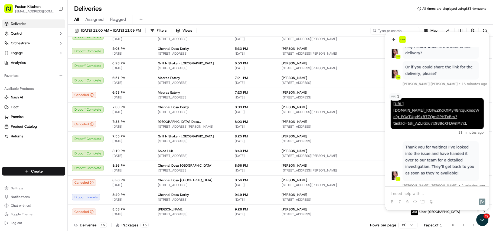
click at [410, 193] on p at bounding box center [437, 193] width 93 height 5
click at [423, 195] on p "We were only able to share the screenshot file, which is why they denied your r…" at bounding box center [437, 191] width 93 height 11
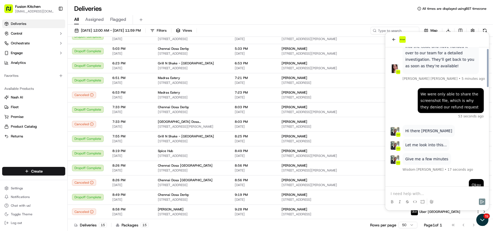
scroll to position [355, 0]
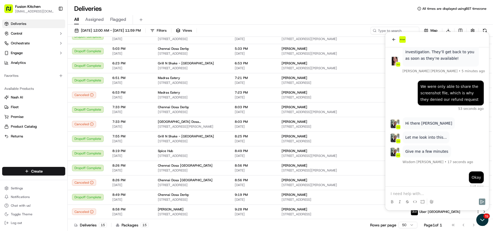
click at [395, 119] on img at bounding box center [395, 124] width 9 height 11
click at [413, 120] on p "Hi there [PERSON_NAME]" at bounding box center [428, 123] width 47 height 7
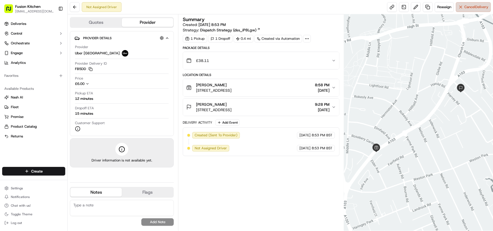
click at [476, 8] on span "Cancel Delivery" at bounding box center [477, 7] width 24 height 5
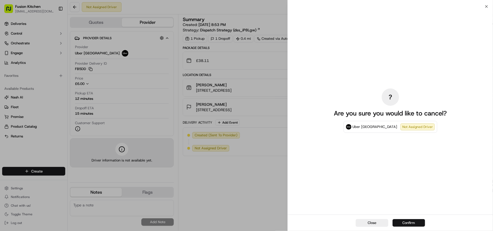
click at [418, 227] on button "Confirm" at bounding box center [409, 223] width 33 height 8
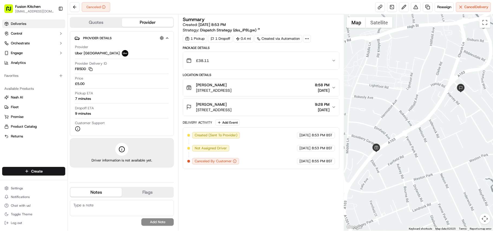
click at [15, 27] on link "Deliveries" at bounding box center [33, 24] width 63 height 9
